Goal: Task Accomplishment & Management: Manage account settings

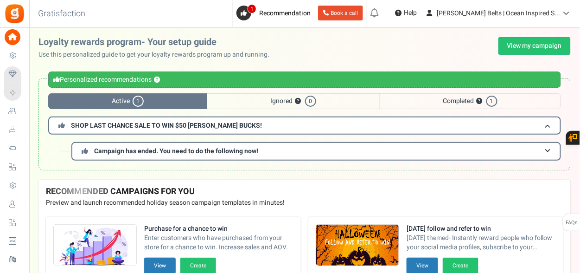
drag, startPoint x: 40, startPoint y: 195, endPoint x: 36, endPoint y: 204, distance: 10.6
click at [29, 197] on li "Users" at bounding box center [14, 204] width 29 height 19
click at [0, 0] on span "Users" at bounding box center [0, 0] width 0 height 0
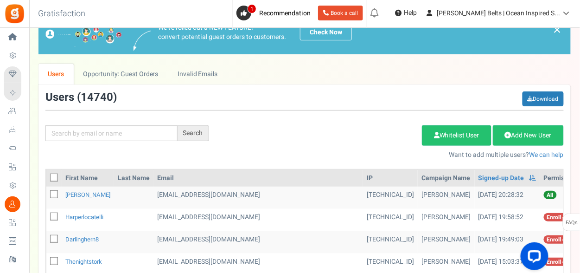
scroll to position [46, 0]
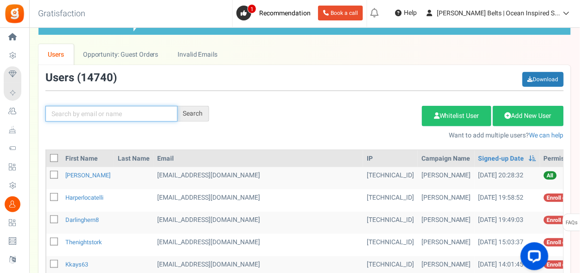
click at [126, 113] on input "text" at bounding box center [111, 114] width 132 height 16
paste input "[URL][DOMAIN_NAME]"
type input "[URL][DOMAIN_NAME]"
type input "[PERSON_NAME]"
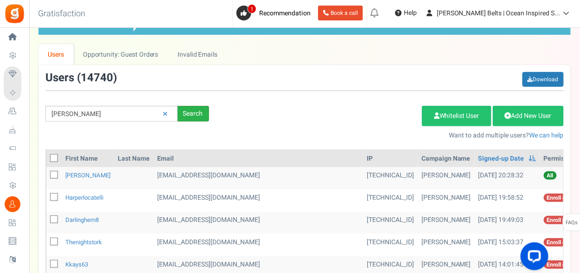
click at [200, 115] on div "Search" at bounding box center [194, 114] width 32 height 16
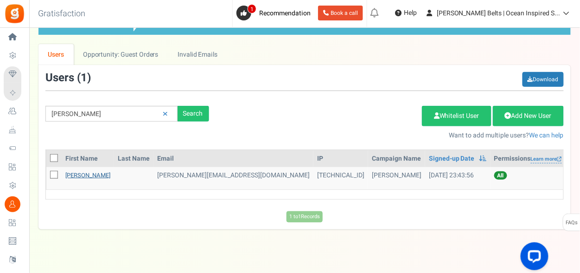
click at [90, 176] on link "[PERSON_NAME]" at bounding box center [87, 175] width 45 height 9
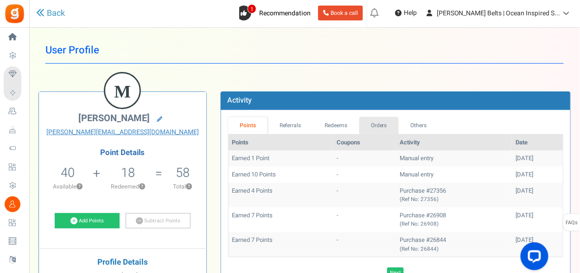
click at [368, 125] on link "Orders" at bounding box center [379, 125] width 40 height 17
